Goal: Find specific page/section: Find specific page/section

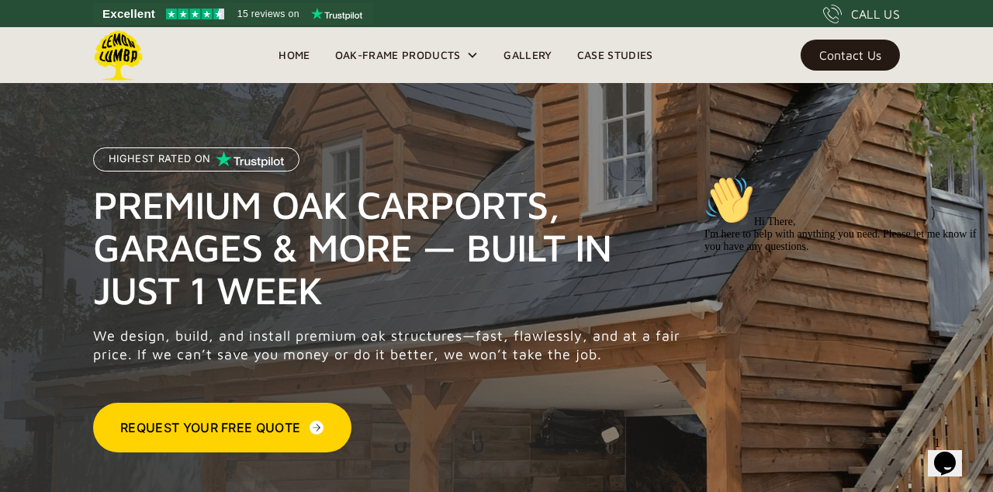
click at [527, 57] on link "Gallery" at bounding box center [527, 54] width 73 height 23
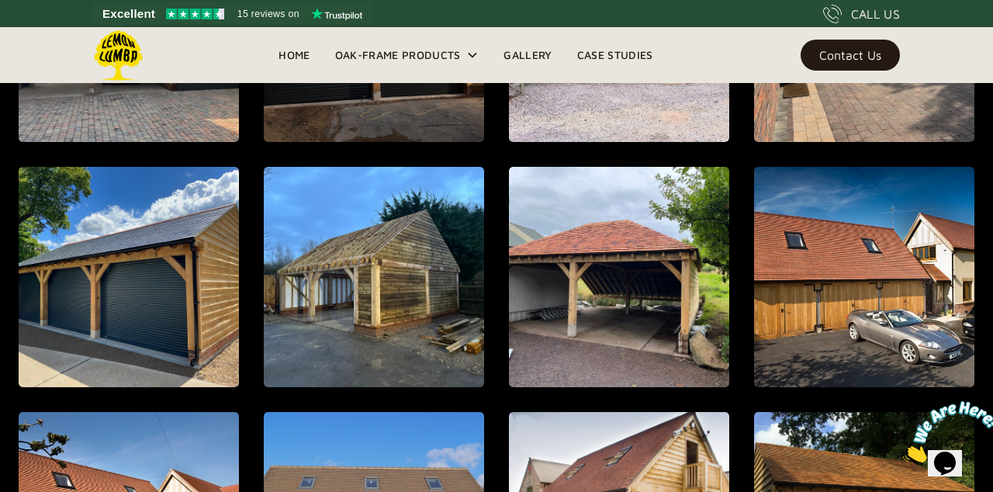
scroll to position [688, 0]
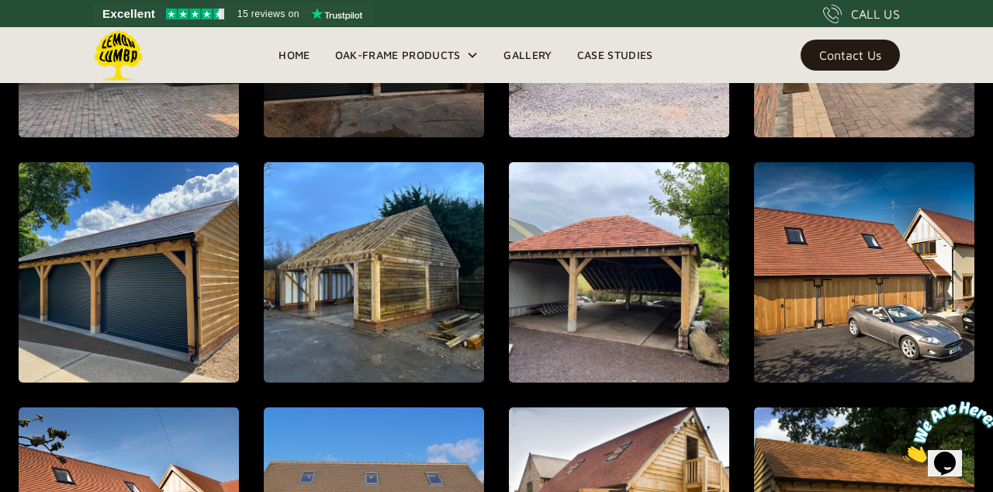
click at [466, 70] on div "Oak-Frame Products" at bounding box center [407, 55] width 169 height 56
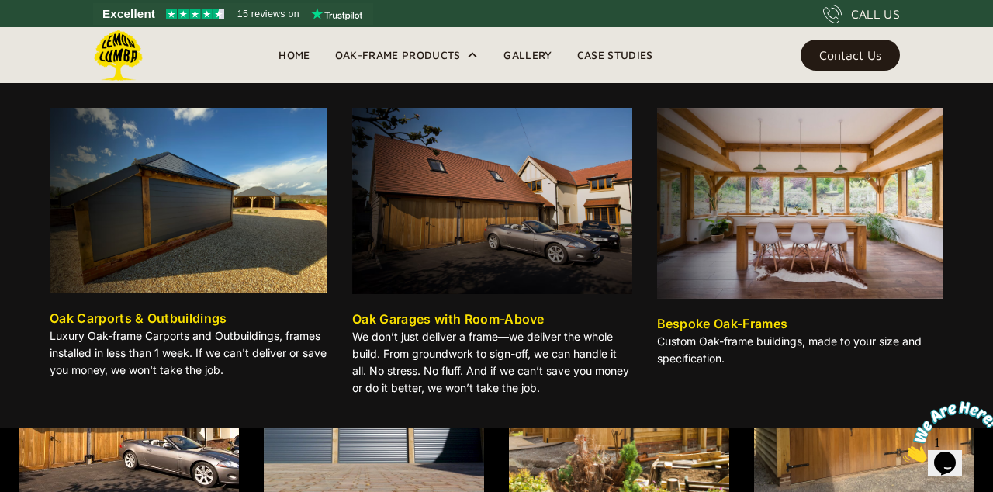
scroll to position [795, 0]
click at [192, 315] on div "Oak Carports & Outbuildings" at bounding box center [139, 318] width 178 height 19
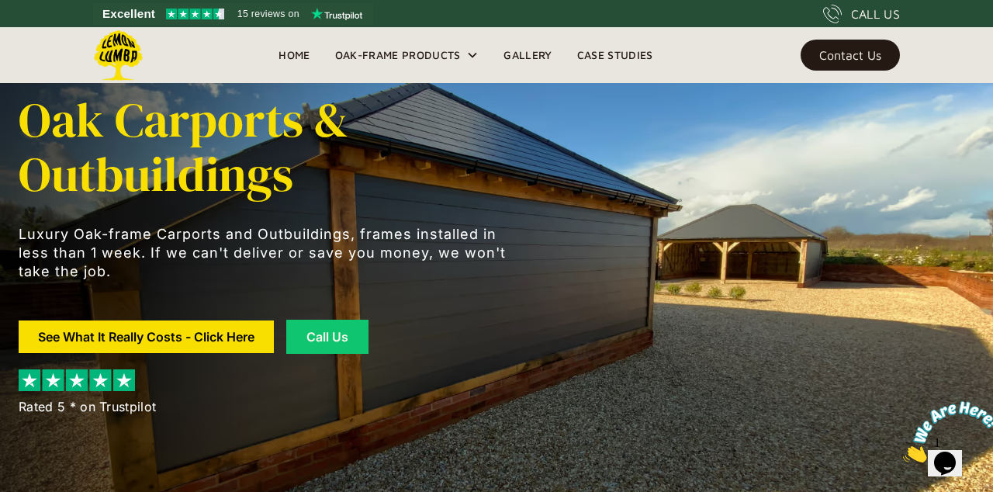
scroll to position [9, 0]
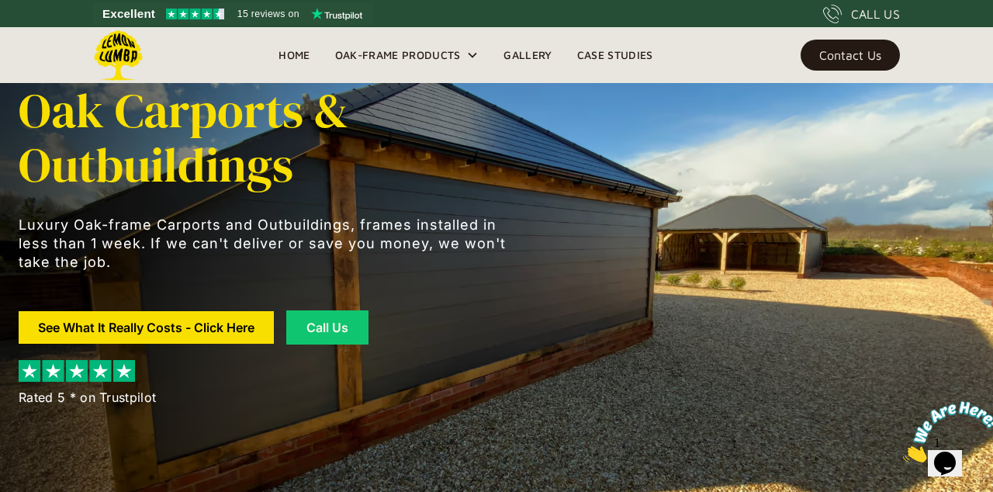
click at [852, 67] on link "Contact Us" at bounding box center [850, 55] width 99 height 31
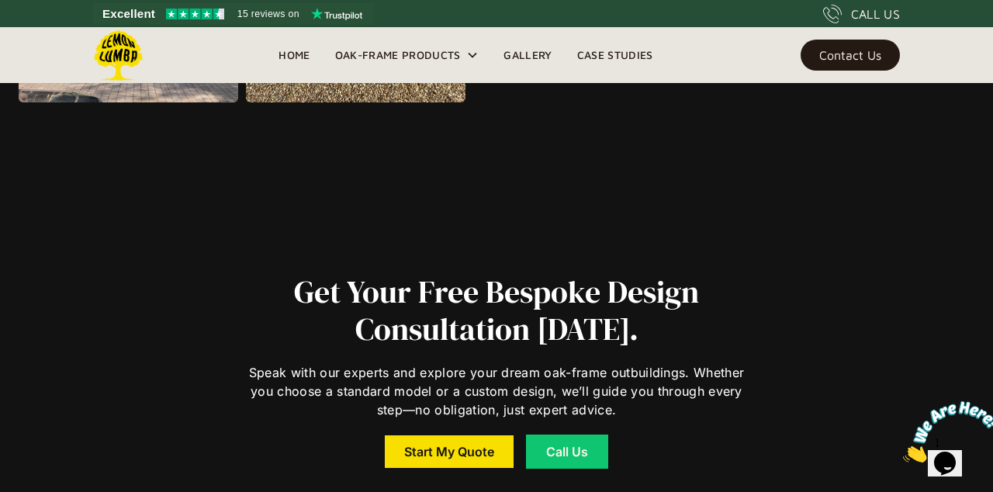
scroll to position [2221, 0]
